Goal: Task Accomplishment & Management: Complete application form

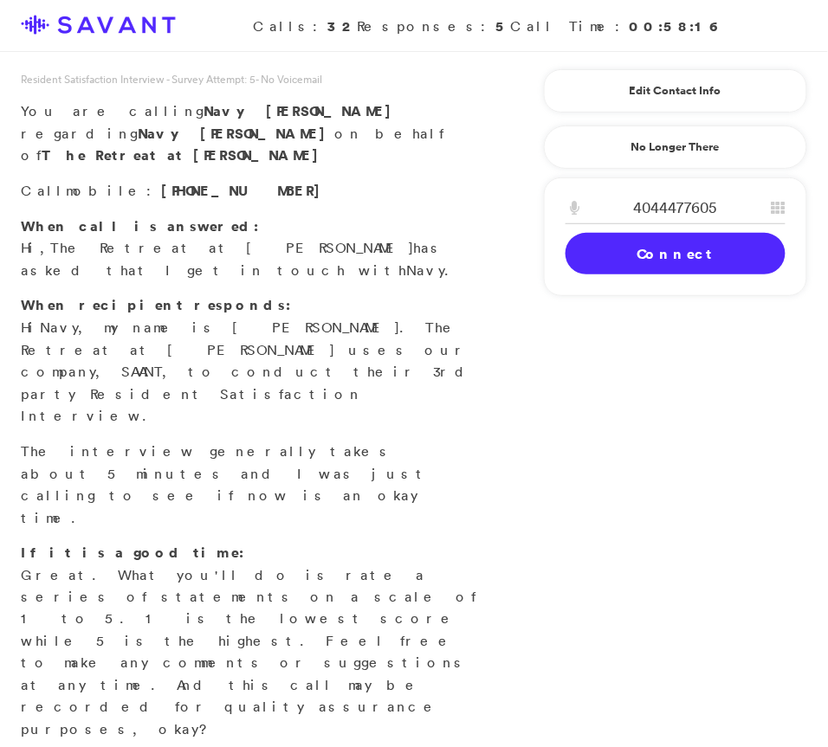
click at [619, 248] on link "Connect" at bounding box center [675, 254] width 220 height 42
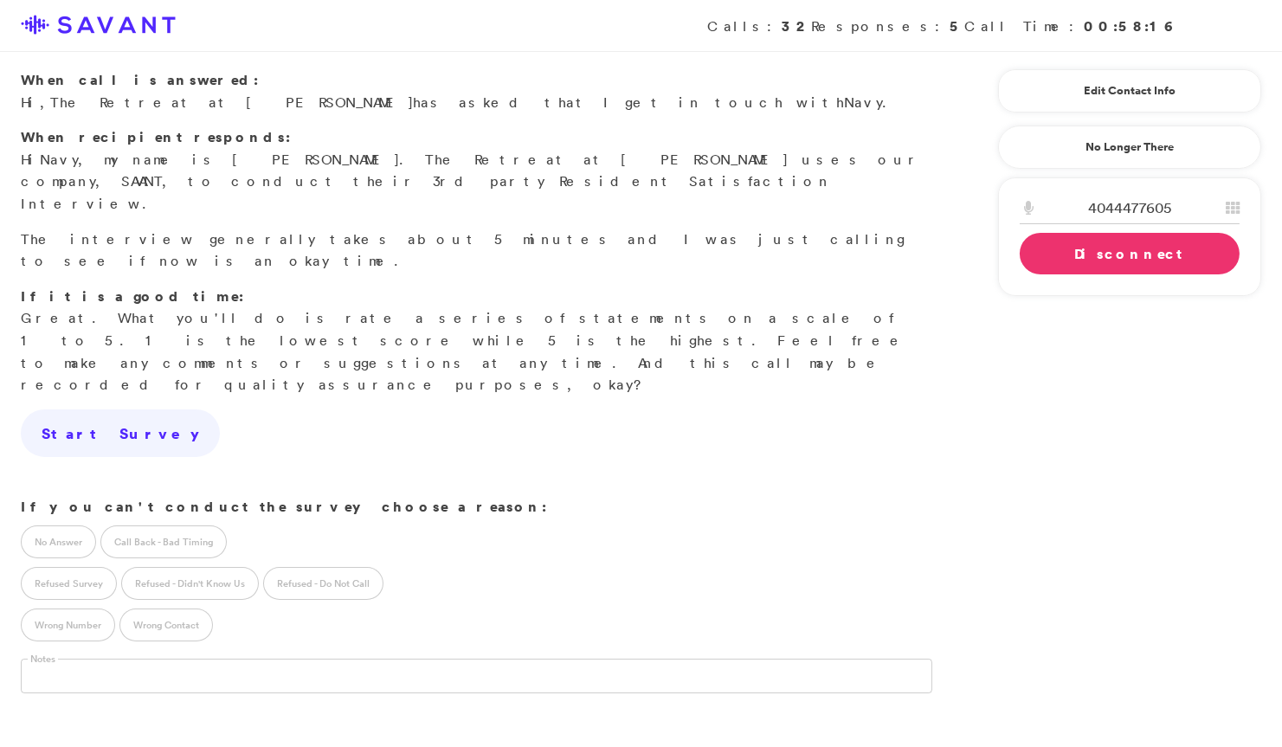
scroll to position [165, 0]
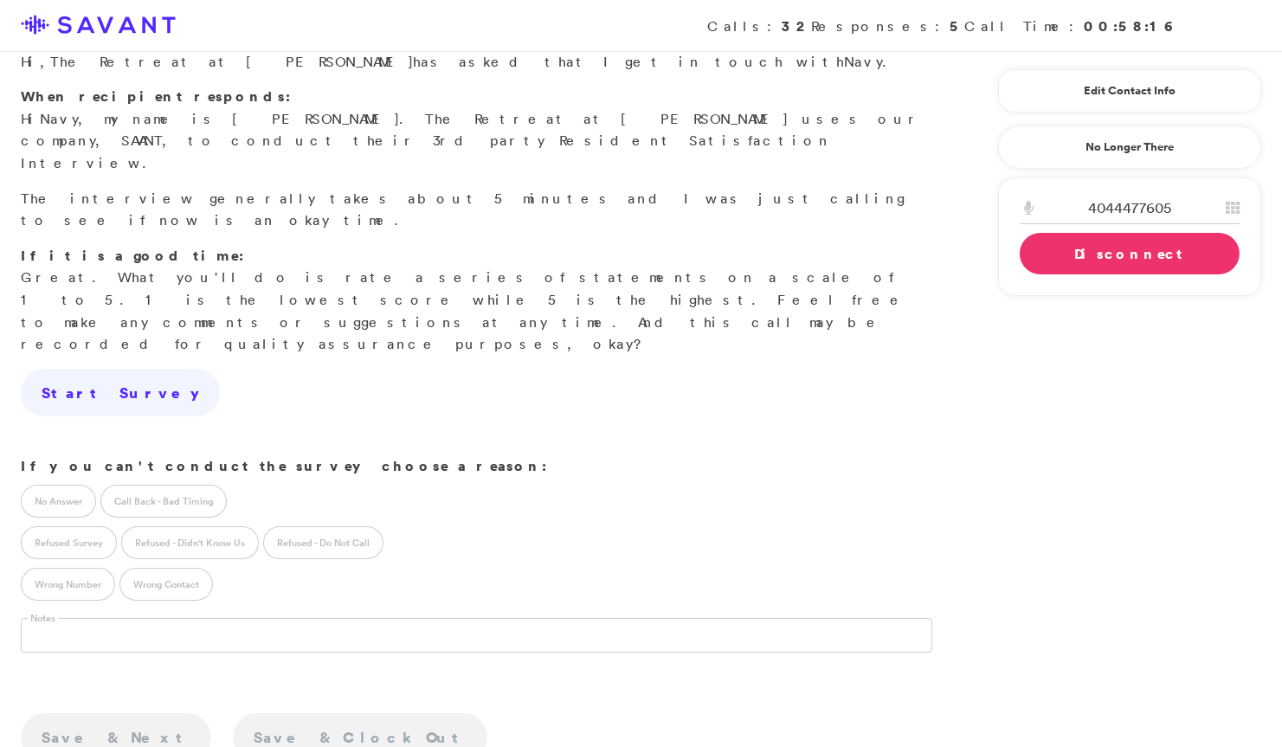
click at [827, 261] on link "Disconnect" at bounding box center [1130, 254] width 220 height 42
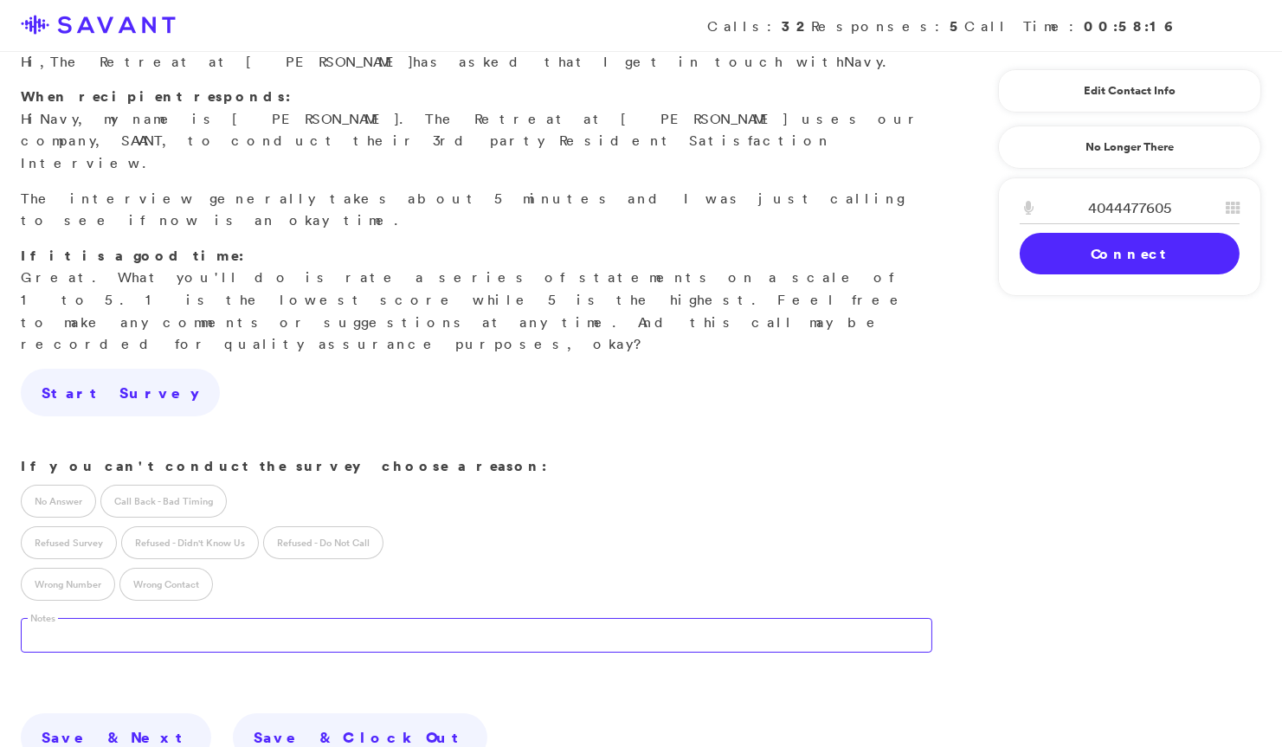
click at [296, 618] on textarea at bounding box center [477, 635] width 912 height 35
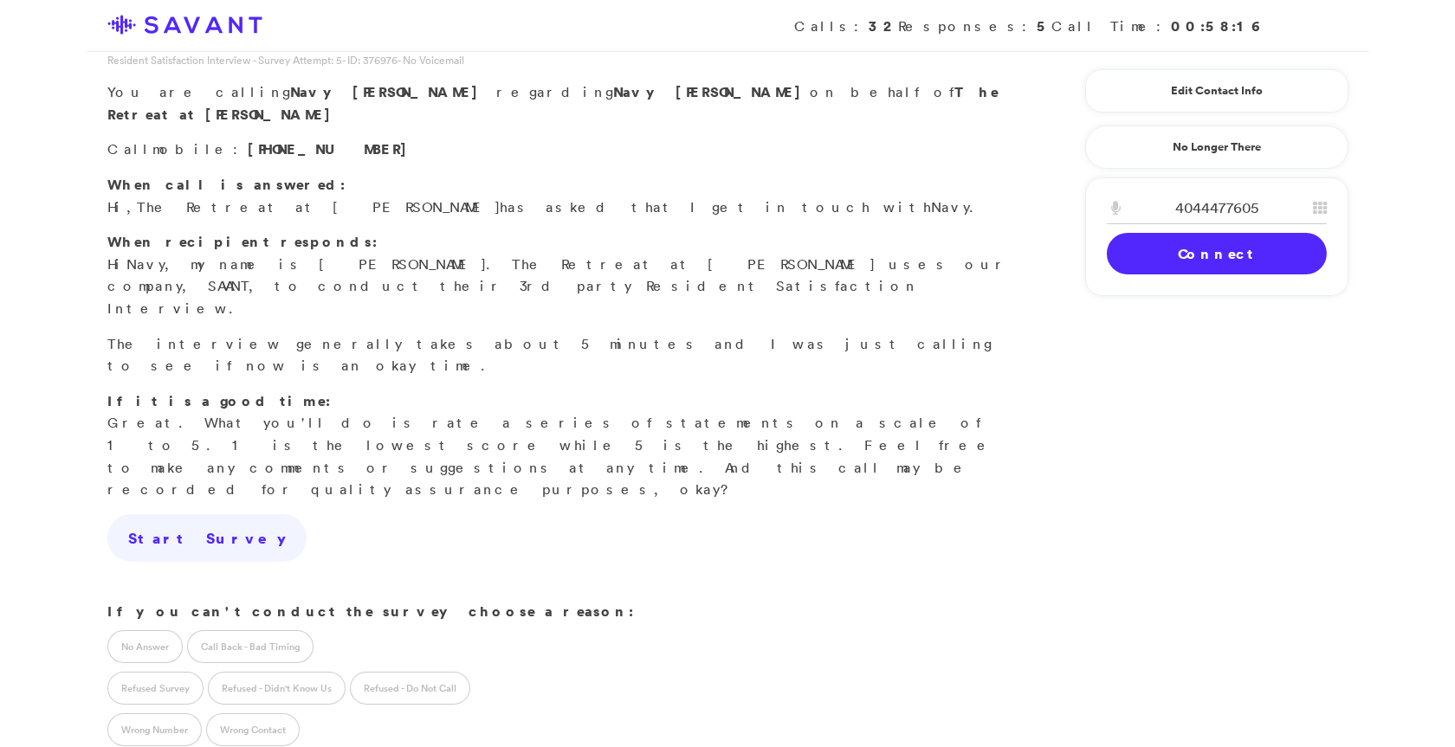
scroll to position [0, 0]
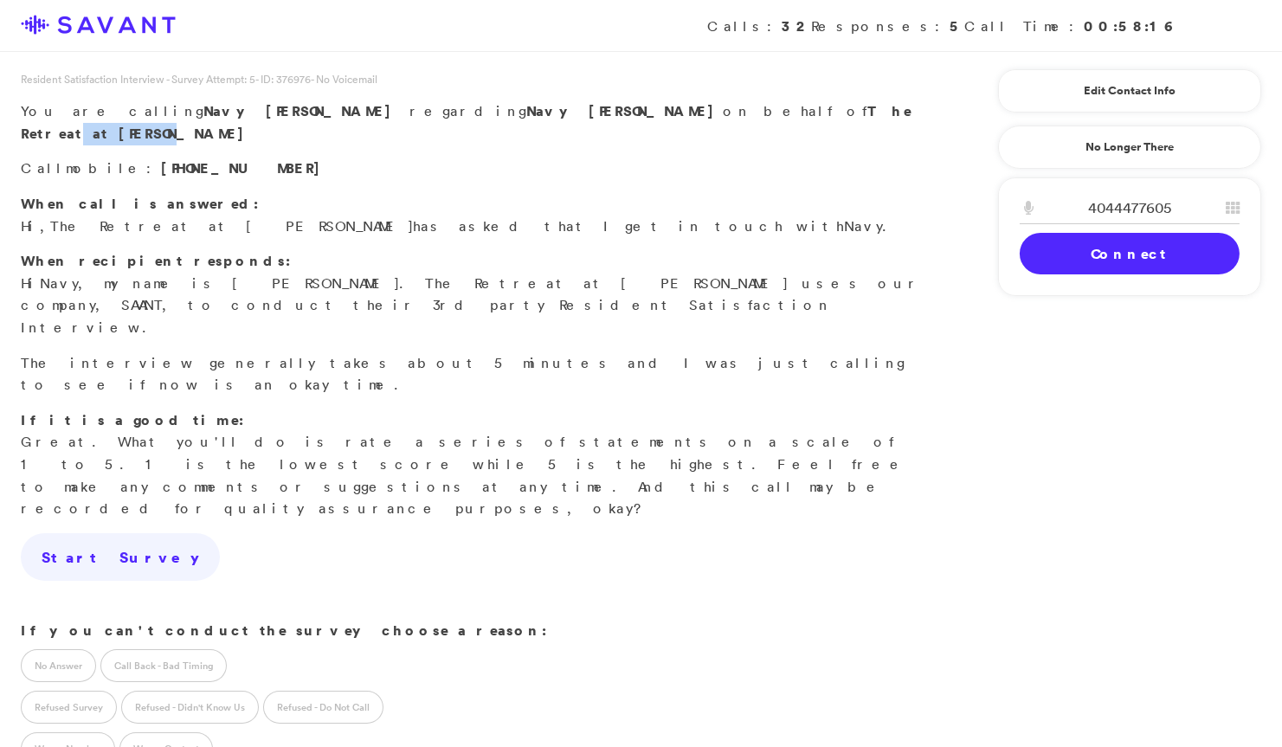
drag, startPoint x: 589, startPoint y: 101, endPoint x: 496, endPoint y: 108, distance: 92.9
click at [496, 108] on p "You are calling Navy [PERSON_NAME] regarding Navy [PERSON_NAME] on behalf of Th…" at bounding box center [477, 122] width 912 height 44
click at [827, 210] on div "Resident Satisfaction Interview - Survey Attempt: 5 - ID: 376976 - No Voicemail…" at bounding box center [641, 541] width 1282 height 940
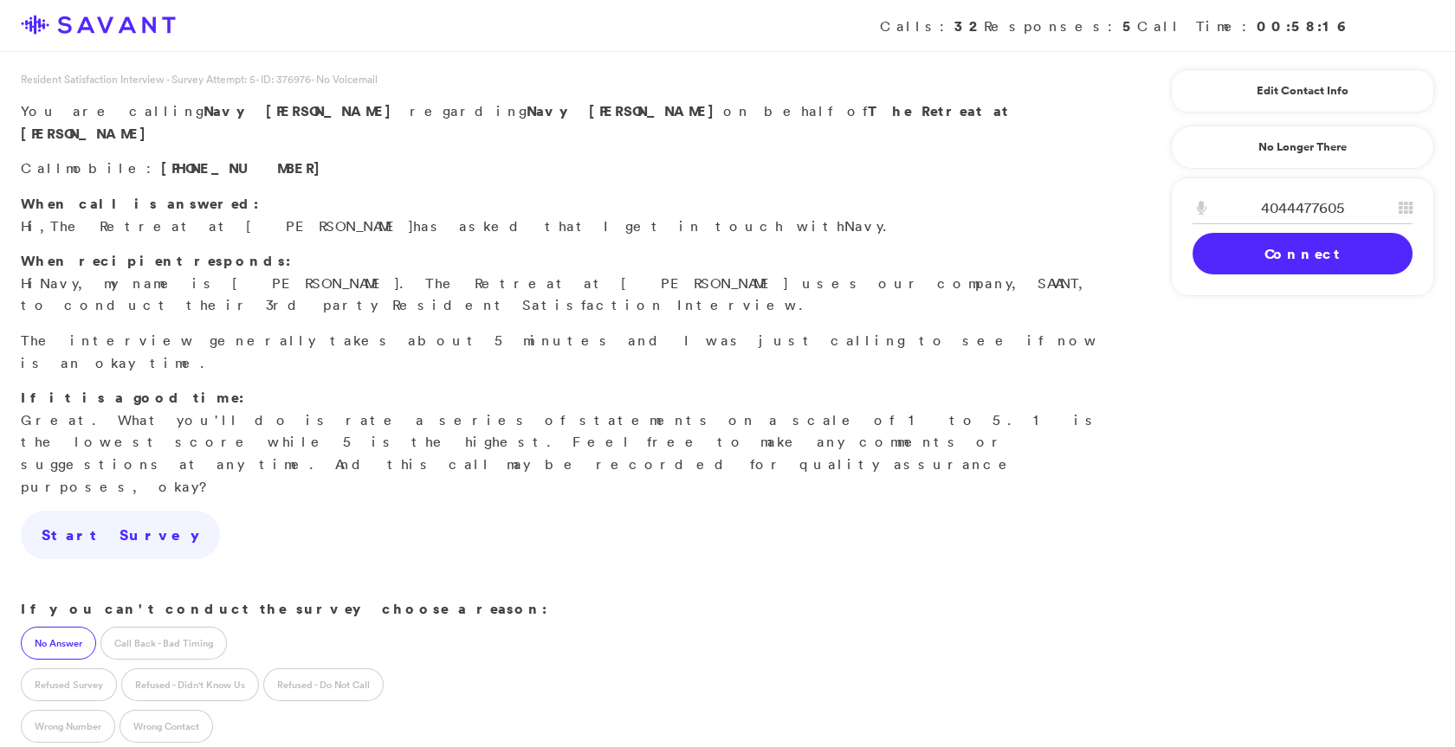
click at [64, 627] on label "No Answer" at bounding box center [58, 643] width 75 height 33
click at [306, 668] on label "Refused - Do Not Call" at bounding box center [323, 684] width 120 height 33
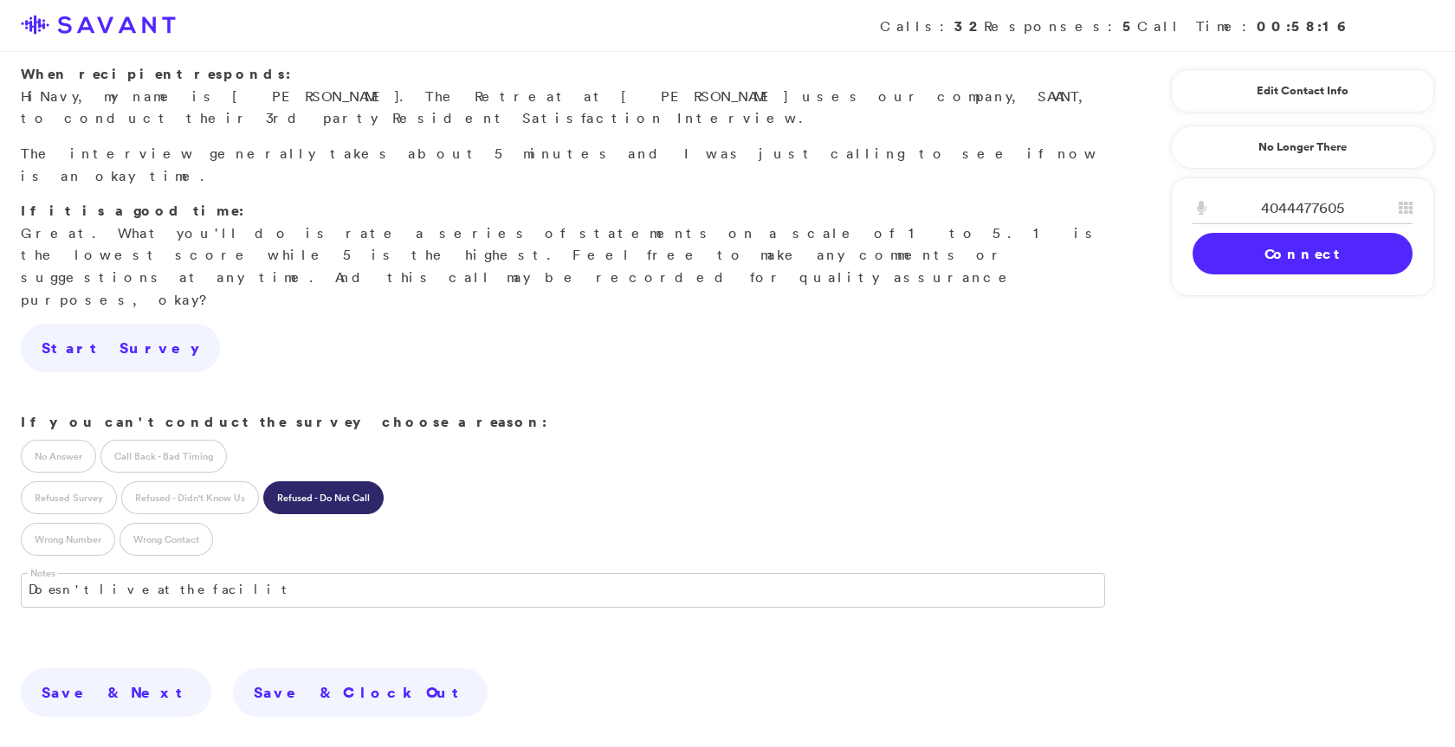
scroll to position [243, 0]
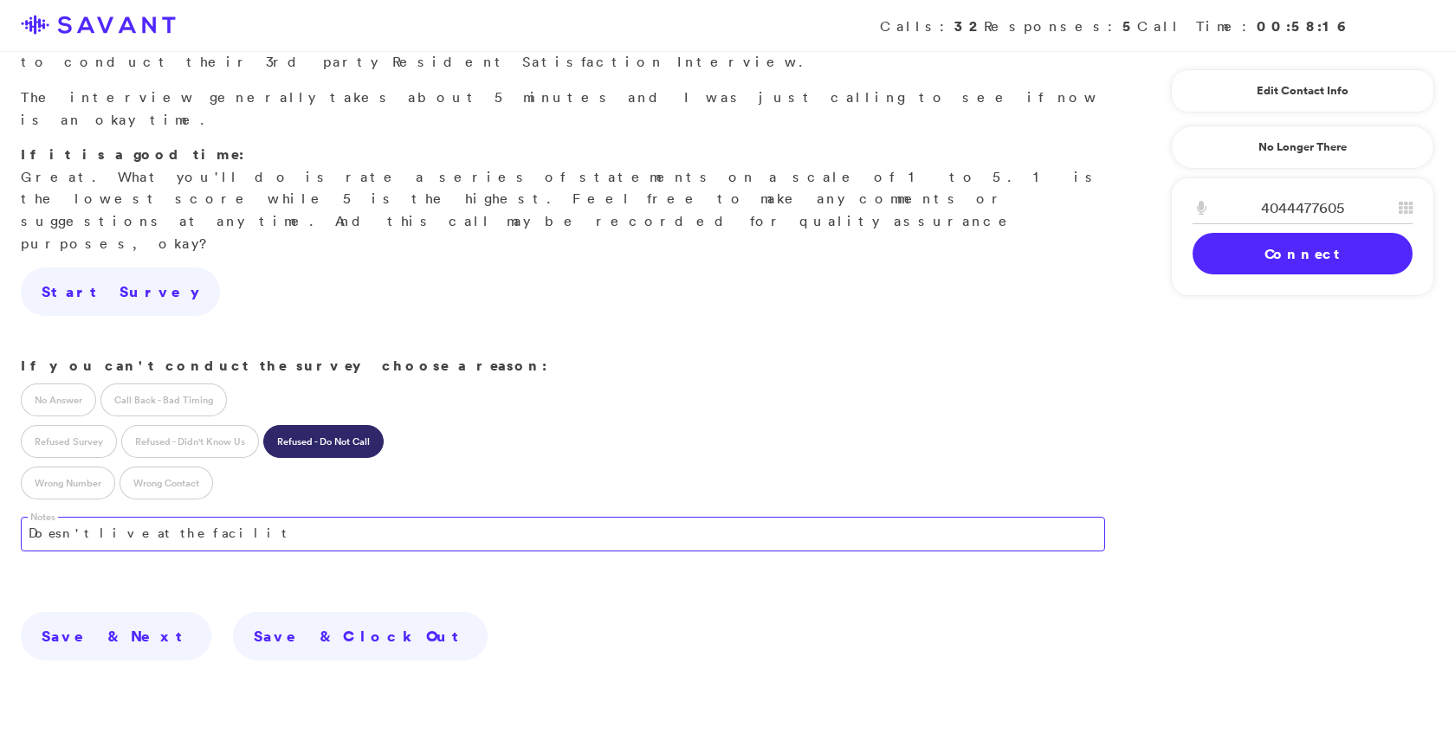
click at [188, 517] on textarea "Doesn't live at the facilit" at bounding box center [563, 534] width 1084 height 35
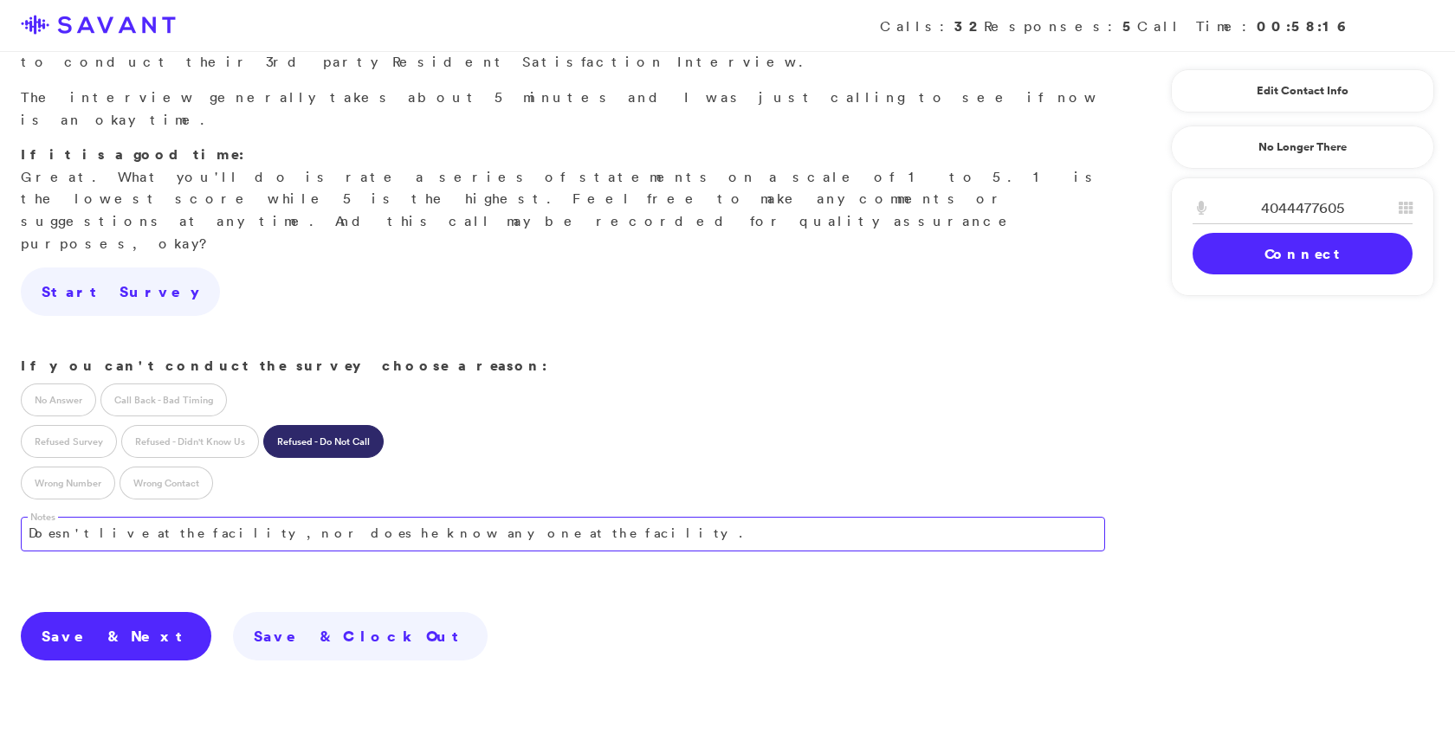
type textarea "Doesn't live at the facility, nor does he know anyone at the facility."
click at [71, 612] on link "Save & Next" at bounding box center [116, 636] width 190 height 48
